Goal: Contribute content: Add original content to the website for others to see

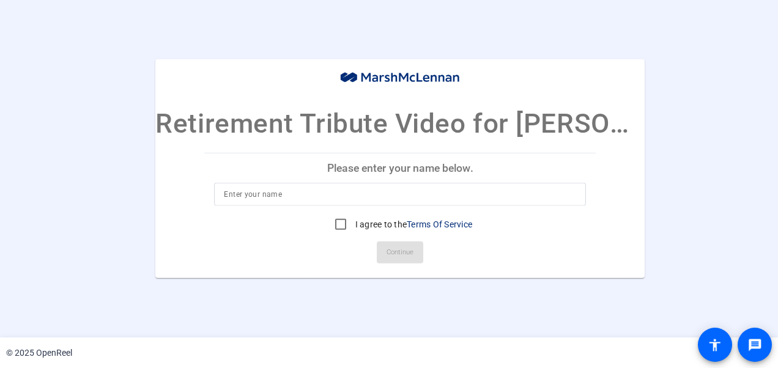
click at [315, 196] on input at bounding box center [400, 194] width 352 height 15
type input "Linda Anstotz"
click at [340, 220] on input "I agree to the Terms Of Service" at bounding box center [341, 224] width 24 height 24
checkbox input "true"
click at [392, 249] on span "Continue" at bounding box center [400, 252] width 27 height 18
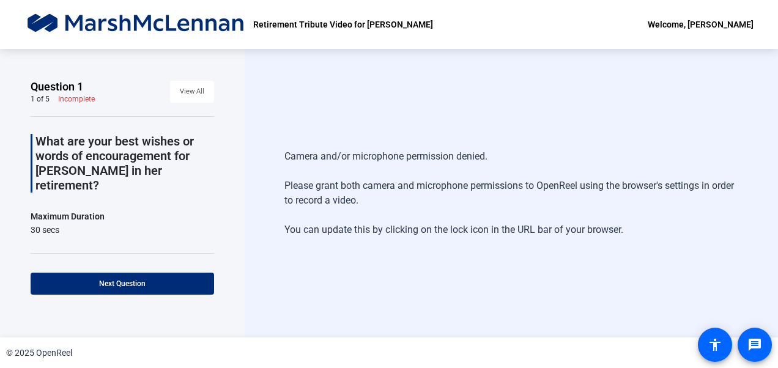
click at [344, 172] on div "Camera and/or microphone permission denied. Please grant both camera and microp…" at bounding box center [510, 193] width 453 height 113
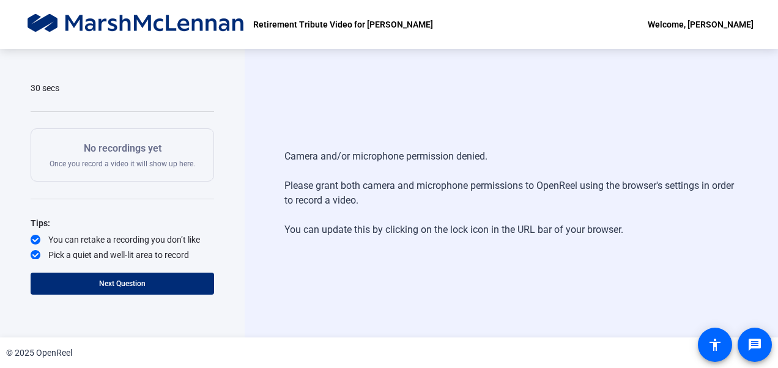
scroll to position [143, 0]
click at [115, 140] on p "No recordings yet" at bounding box center [123, 147] width 146 height 15
click at [115, 142] on div "No recordings yet Once you record a video it will show up here." at bounding box center [123, 154] width 146 height 28
click at [428, 248] on div "Camera and/or microphone permission denied. Please grant both camera and microp…" at bounding box center [510, 193] width 453 height 113
click at [428, 220] on div "Camera and/or microphone permission denied. Please grant both camera and microp…" at bounding box center [510, 193] width 453 height 113
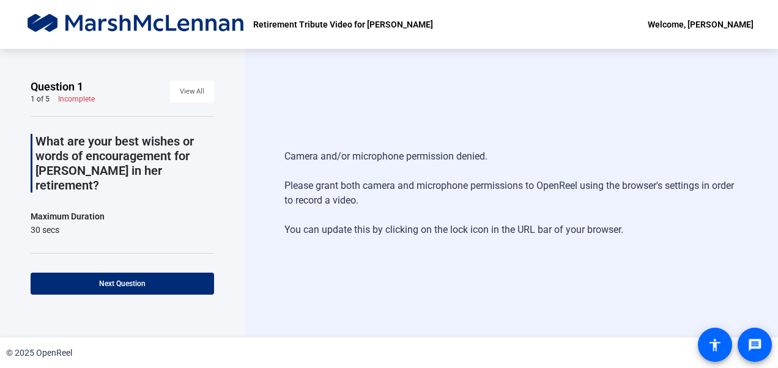
click at [579, 182] on div "Camera and/or microphone permission denied. Please grant both camera and microp…" at bounding box center [510, 193] width 453 height 113
click at [454, 142] on div "Camera and/or microphone permission denied. Please grant both camera and microp…" at bounding box center [510, 193] width 453 height 113
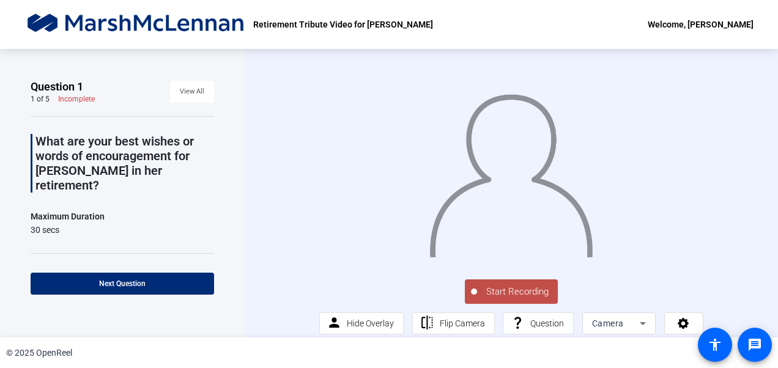
click at [477, 165] on img at bounding box center [511, 170] width 166 height 173
click at [513, 299] on span "Start Recording" at bounding box center [517, 292] width 81 height 14
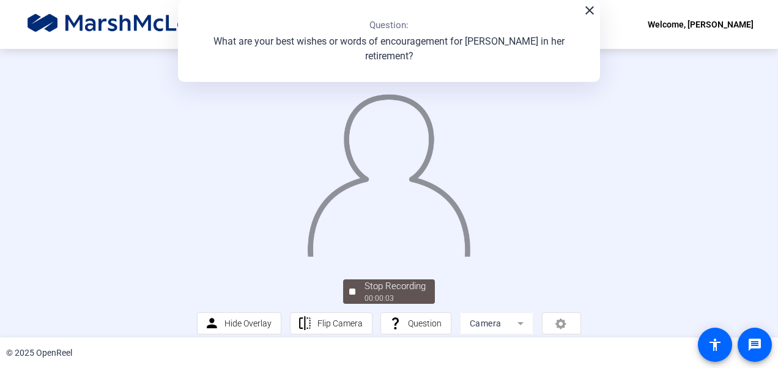
click at [591, 10] on mat-icon "close" at bounding box center [589, 10] width 15 height 15
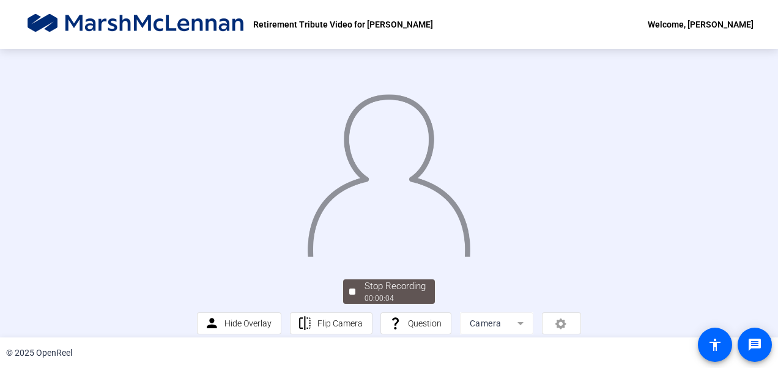
click at [472, 227] on img at bounding box center [389, 170] width 166 height 173
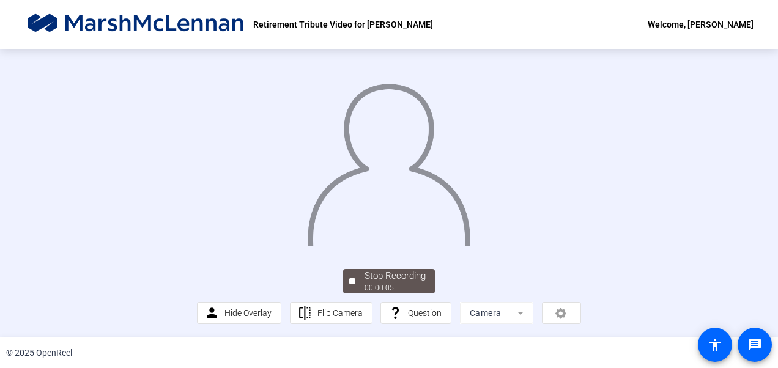
scroll to position [64, 0]
click at [355, 294] on span "Stop Recording 00:00:07" at bounding box center [395, 281] width 80 height 25
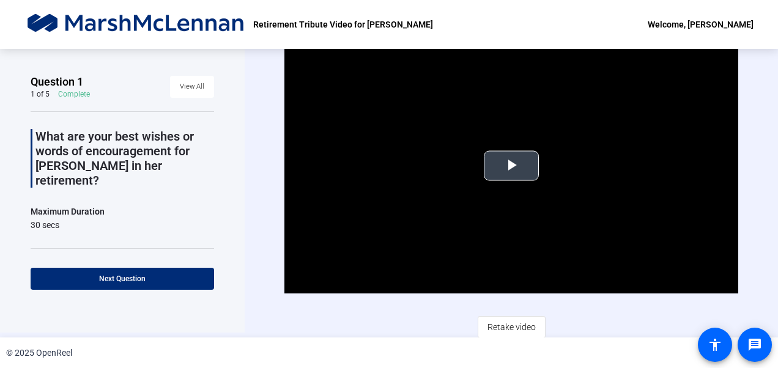
scroll to position [7, 0]
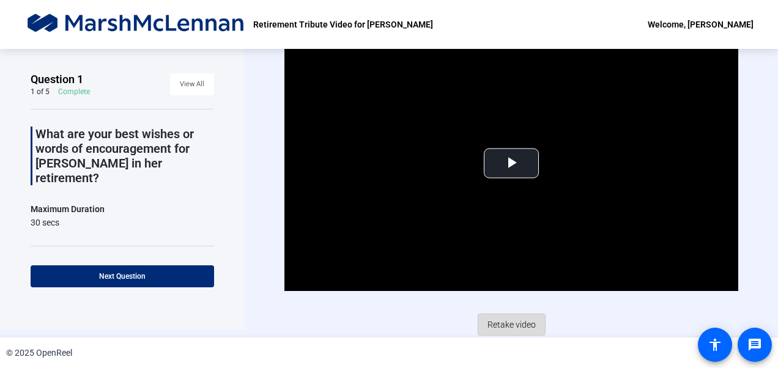
click at [496, 322] on span "Retake video" at bounding box center [512, 324] width 48 height 23
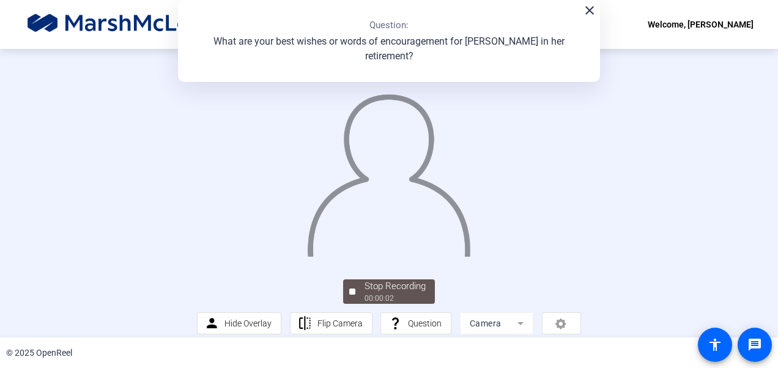
click at [590, 13] on mat-icon "close" at bounding box center [589, 10] width 15 height 15
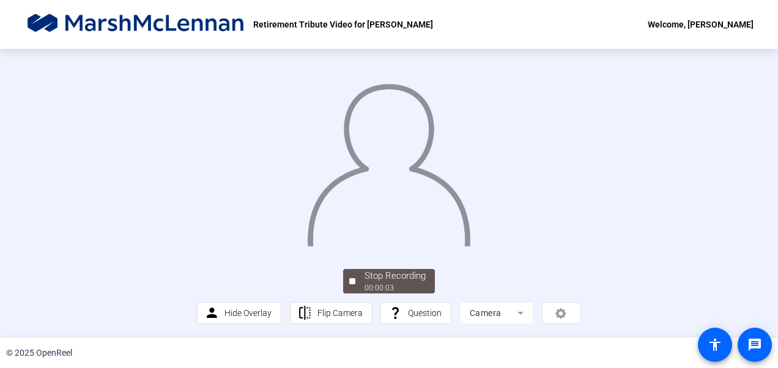
scroll to position [87, 0]
click at [404, 285] on div "00:00:06" at bounding box center [395, 288] width 61 height 11
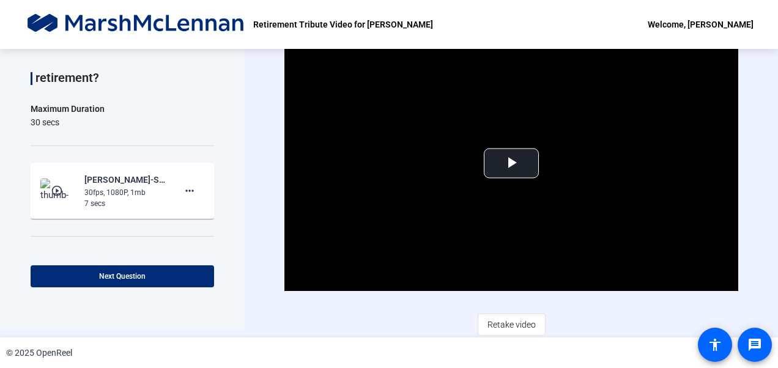
scroll to position [100, 0]
click at [182, 177] on span at bounding box center [189, 191] width 29 height 29
click at [199, 201] on span "Delete clip" at bounding box center [203, 201] width 49 height 15
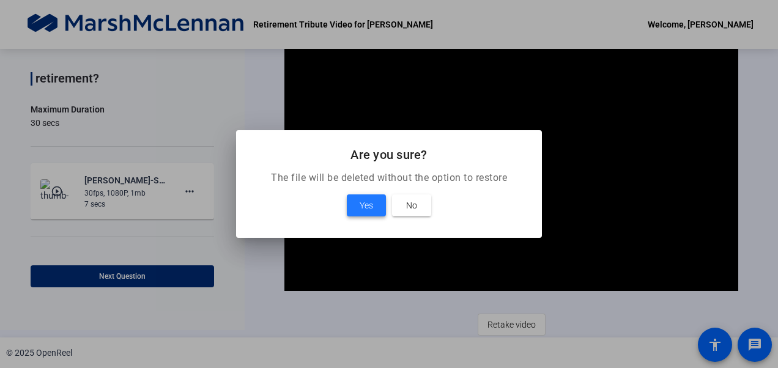
click at [367, 204] on span "Yes" at bounding box center [366, 205] width 13 height 15
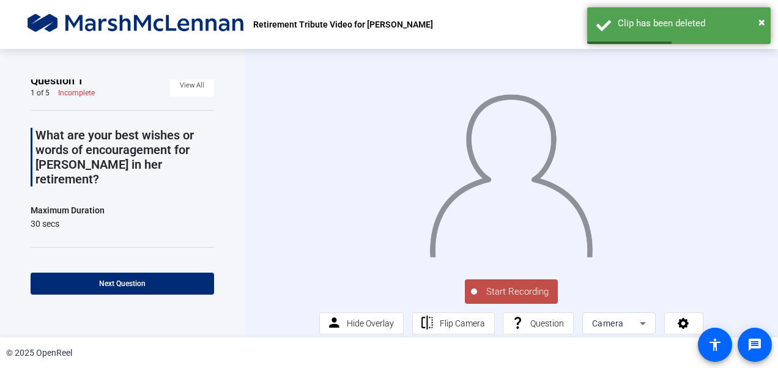
scroll to position [0, 0]
